Goal: Information Seeking & Learning: Learn about a topic

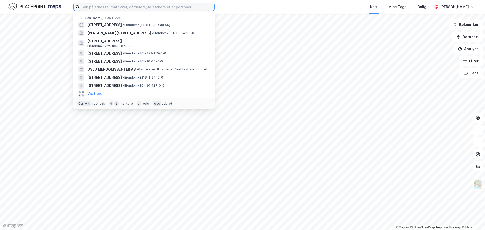
click at [108, 6] on input at bounding box center [147, 7] width 135 height 8
paste input "[STREET_ADDRESS]"
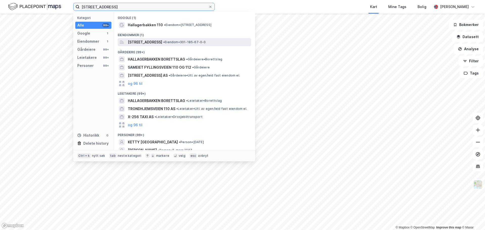
type input "[STREET_ADDRESS]"
click at [162, 43] on span "[STREET_ADDRESS]" at bounding box center [145, 42] width 34 height 6
